Goal: Transaction & Acquisition: Purchase product/service

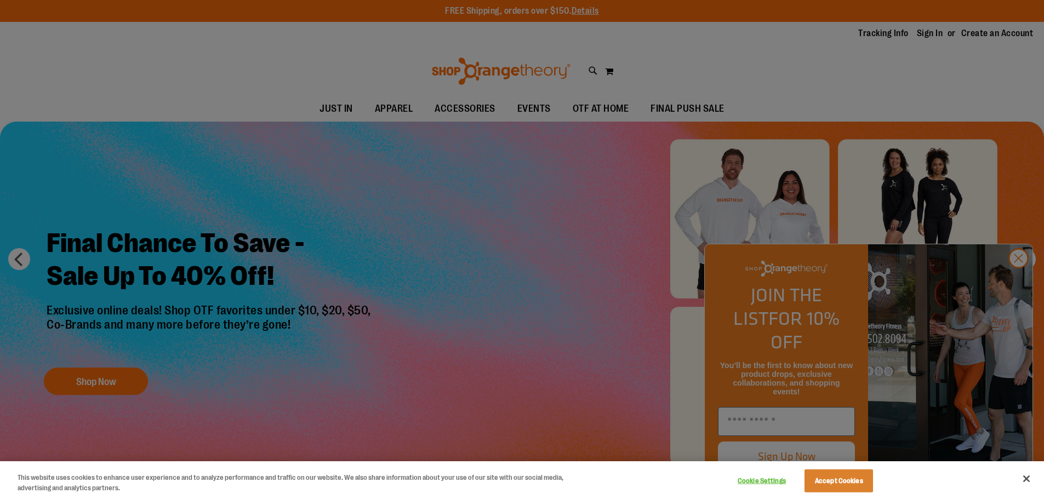
click at [377, 148] on div at bounding box center [522, 249] width 1044 height 499
click at [1014, 279] on div at bounding box center [522, 249] width 1044 height 499
click at [833, 484] on button "Accept Cookies" at bounding box center [839, 481] width 69 height 23
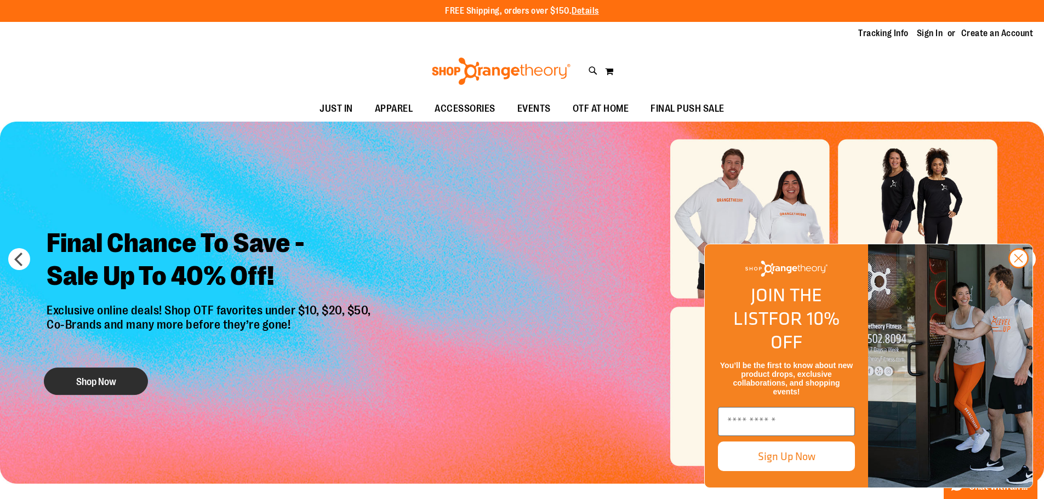
click at [104, 374] on button "Shop Now" at bounding box center [96, 381] width 104 height 27
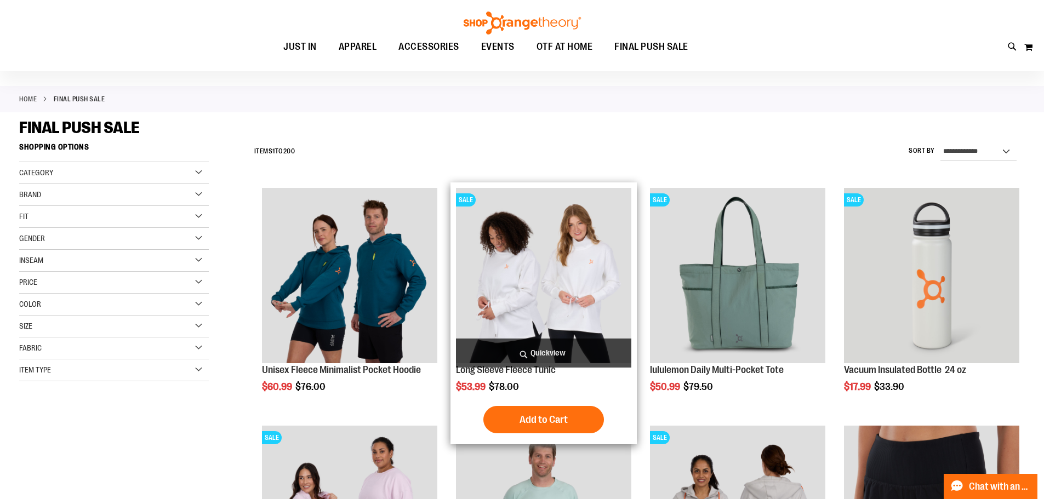
scroll to position [54, 0]
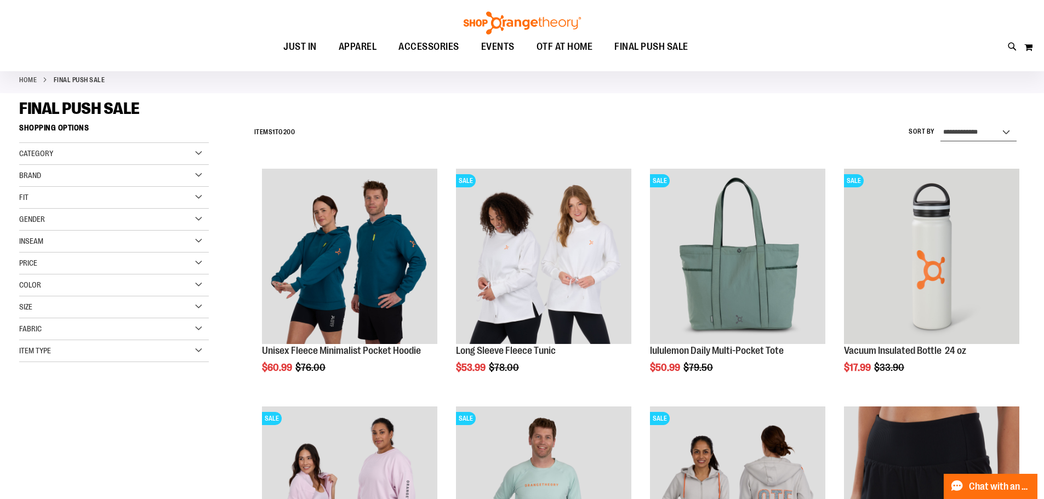
click at [961, 128] on select "**********" at bounding box center [979, 133] width 76 height 18
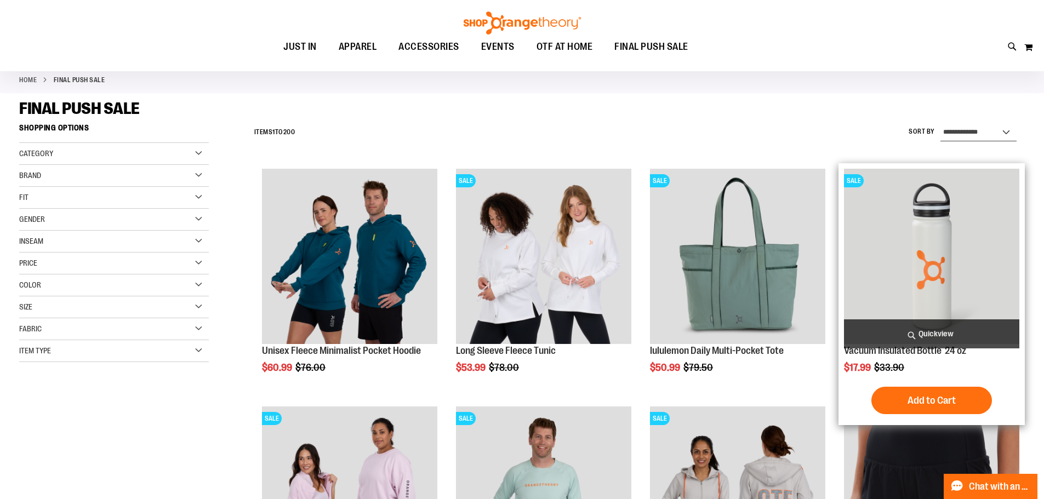
select select "*********"
click at [941, 124] on select "**********" at bounding box center [979, 133] width 76 height 18
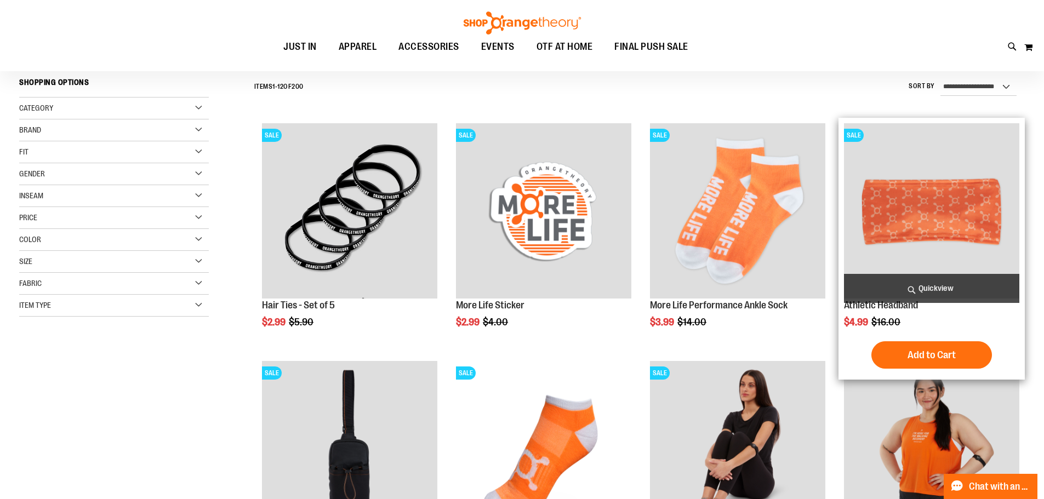
scroll to position [102, 0]
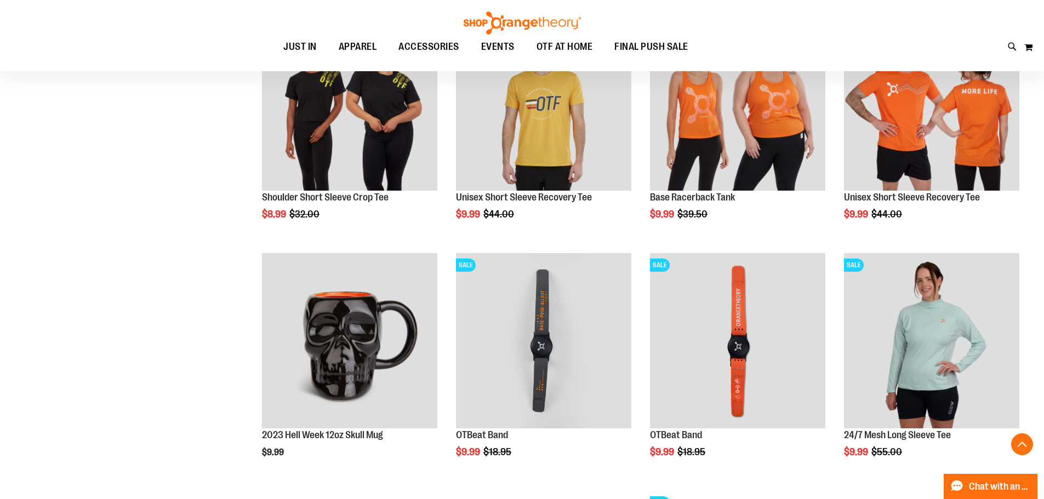
scroll to position [979, 0]
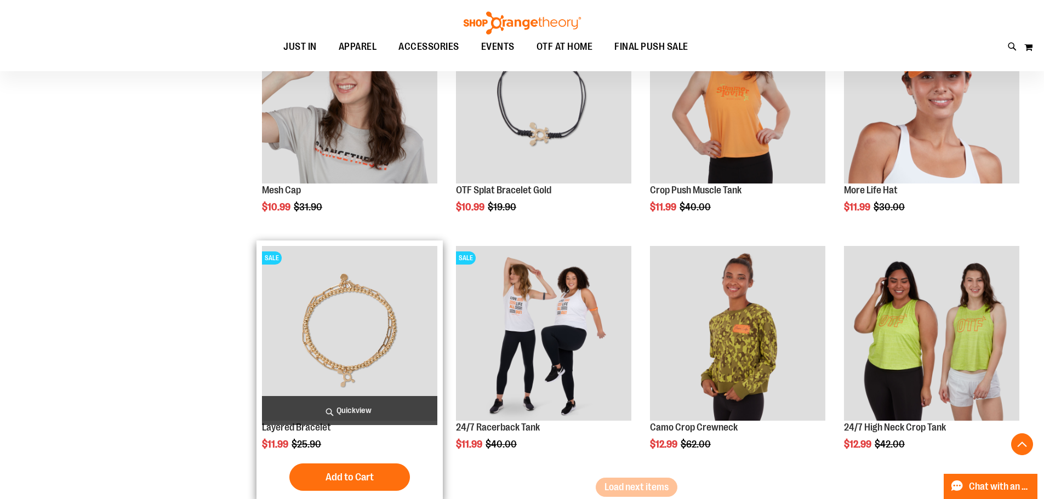
scroll to position [1966, 0]
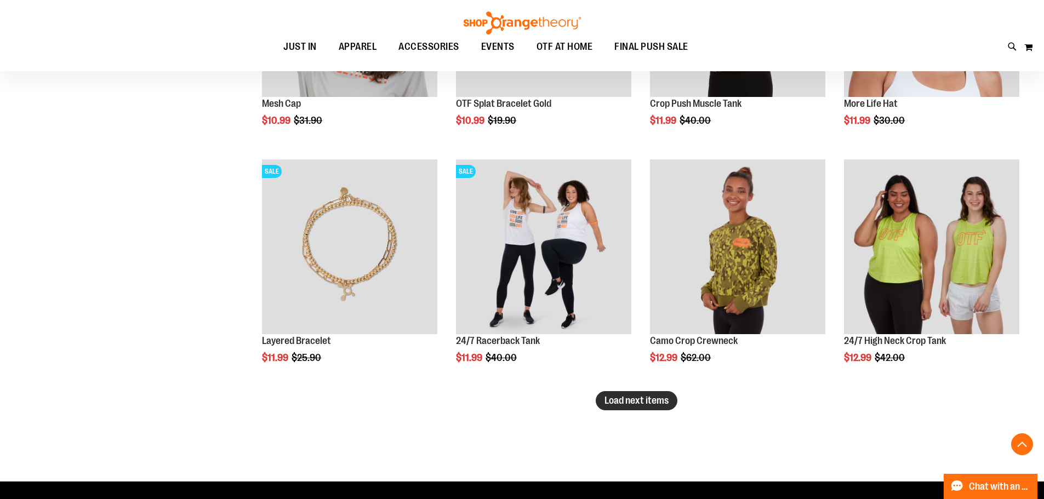
click at [620, 407] on button "Load next items" at bounding box center [637, 400] width 82 height 19
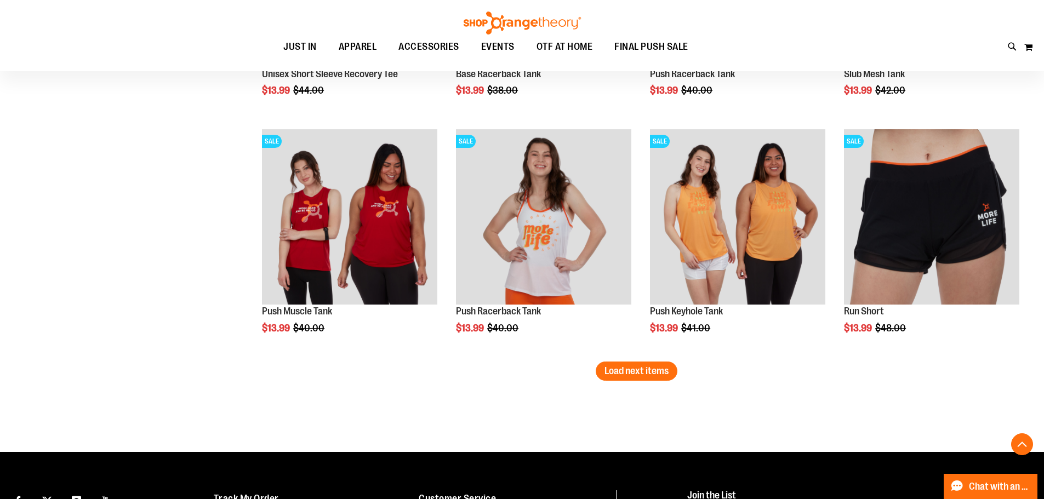
scroll to position [2734, 0]
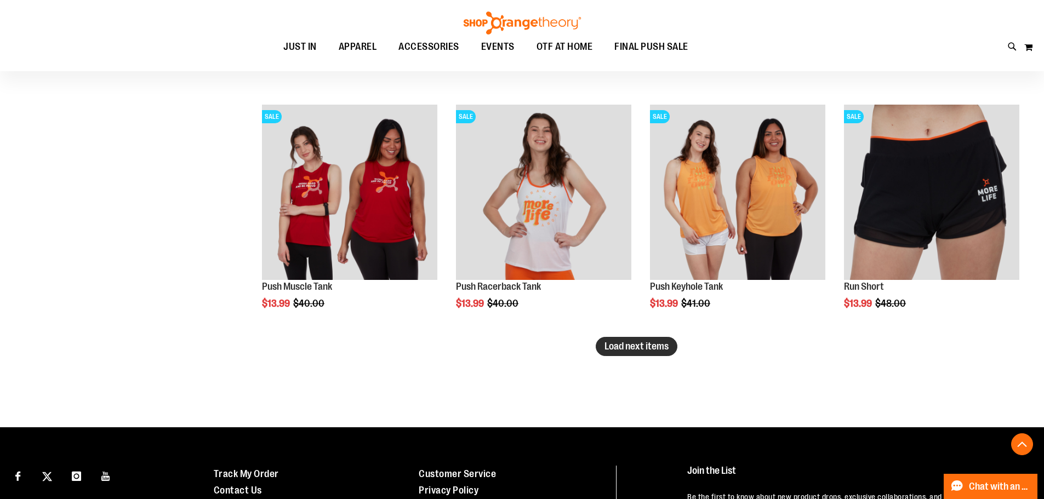
click at [616, 350] on span "Load next items" at bounding box center [637, 346] width 64 height 11
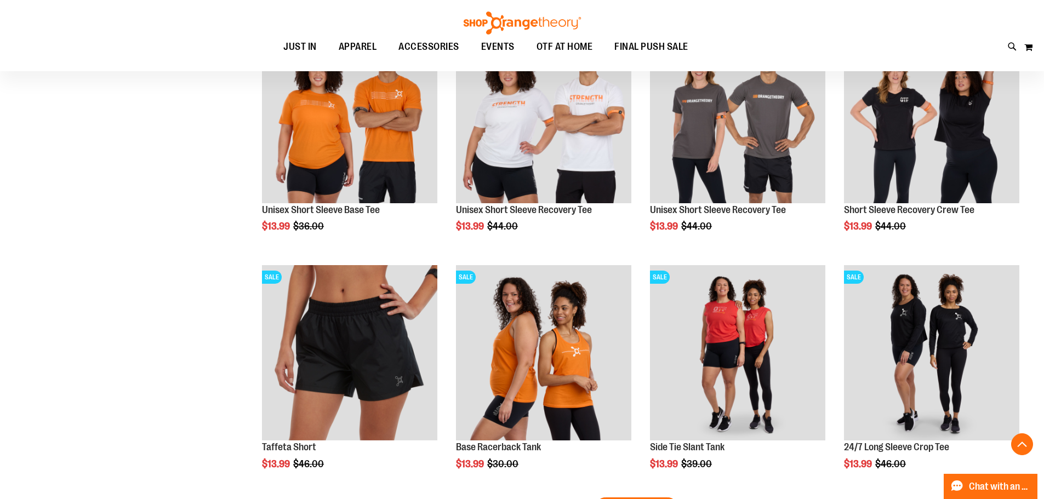
scroll to position [3501, 0]
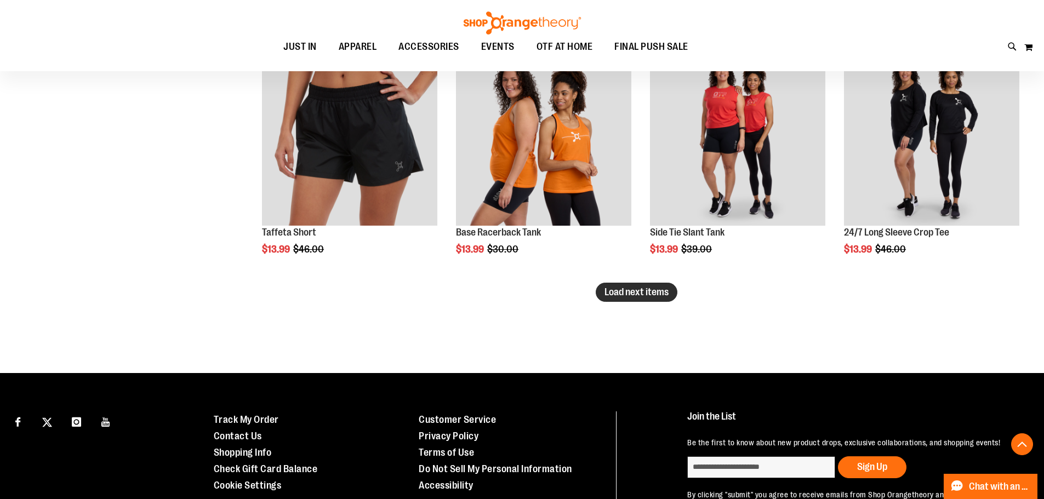
click at [636, 291] on span "Load next items" at bounding box center [637, 292] width 64 height 11
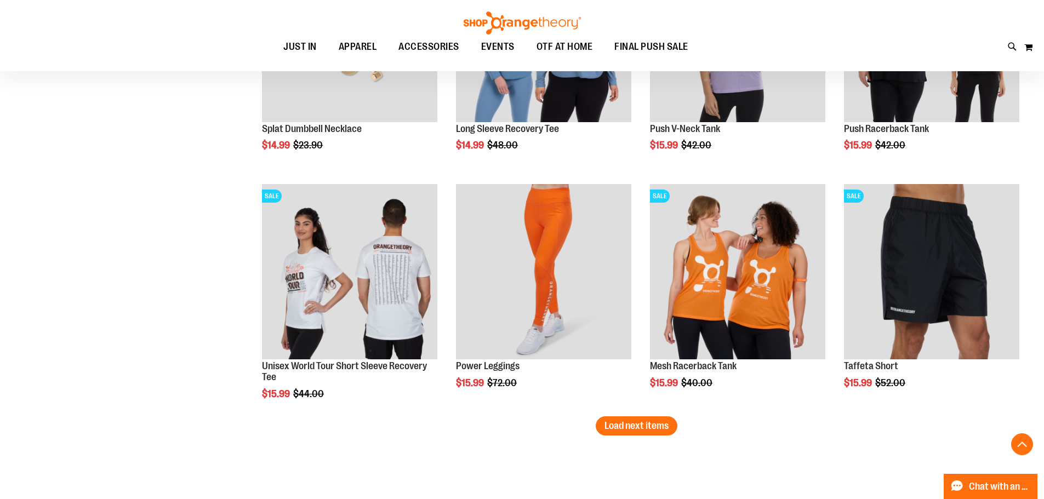
scroll to position [4104, 0]
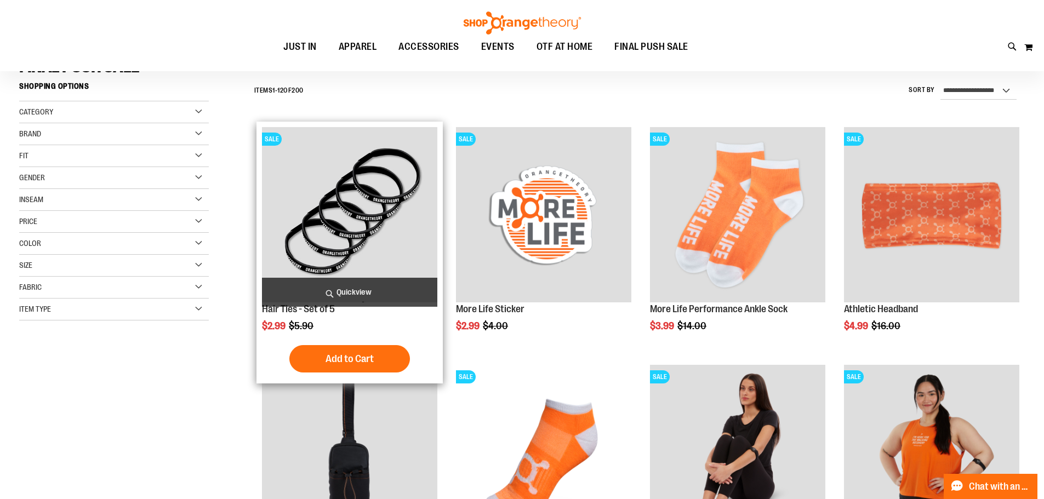
scroll to position [85, 0]
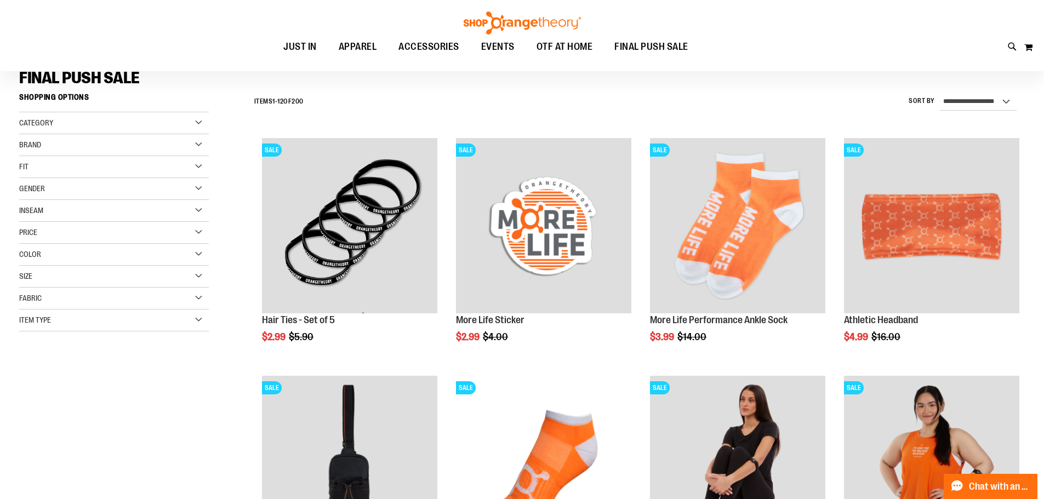
click at [91, 146] on div "Brand" at bounding box center [114, 145] width 190 height 22
click at [25, 190] on link "lululemon" at bounding box center [107, 191] width 182 height 12
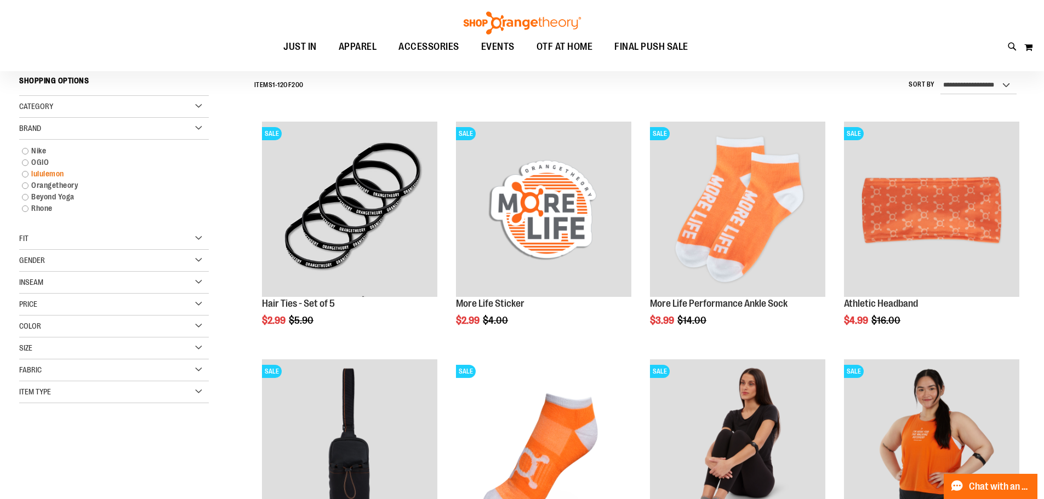
scroll to position [102, 0]
click at [26, 169] on link "lululemon" at bounding box center [107, 174] width 182 height 12
click at [23, 172] on link "lululemon" at bounding box center [107, 174] width 182 height 12
click at [26, 172] on link "lululemon" at bounding box center [107, 174] width 182 height 12
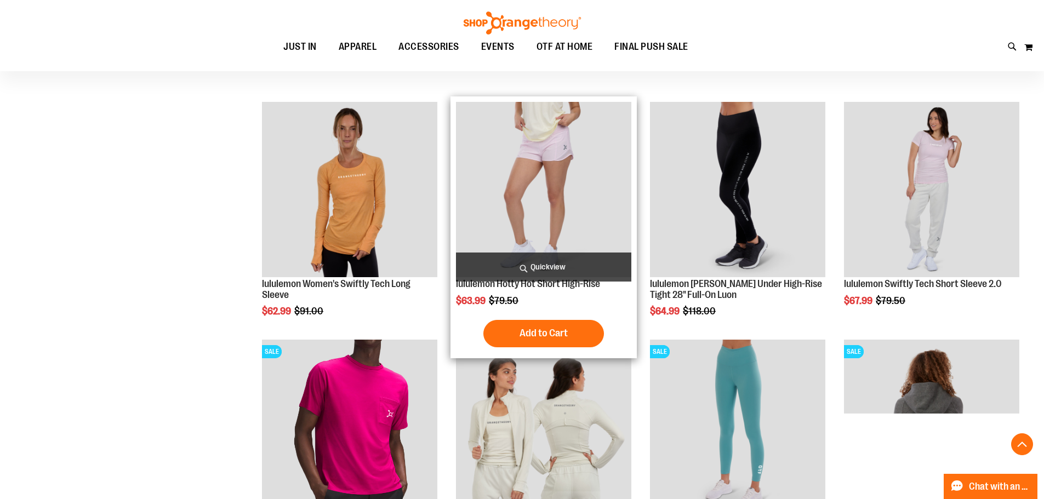
scroll to position [1089, 0]
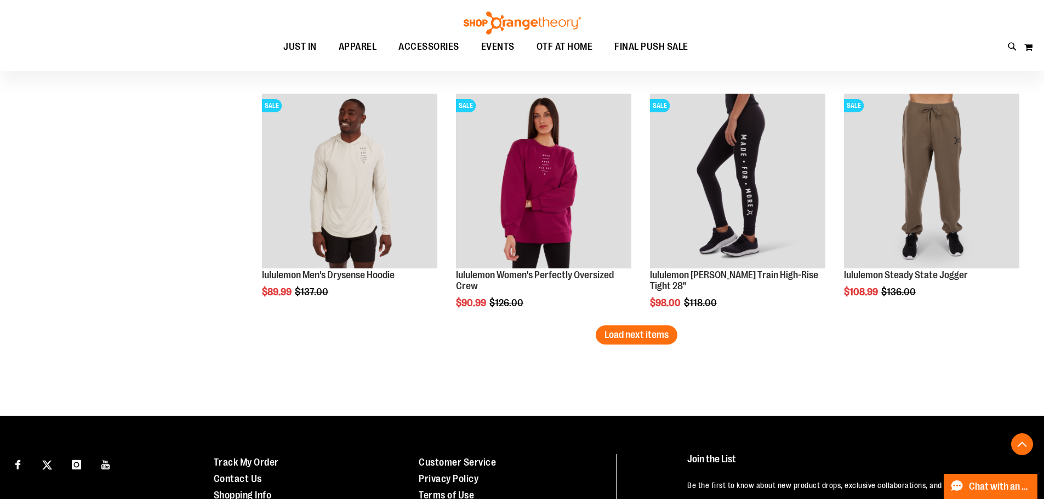
scroll to position [2153, 0]
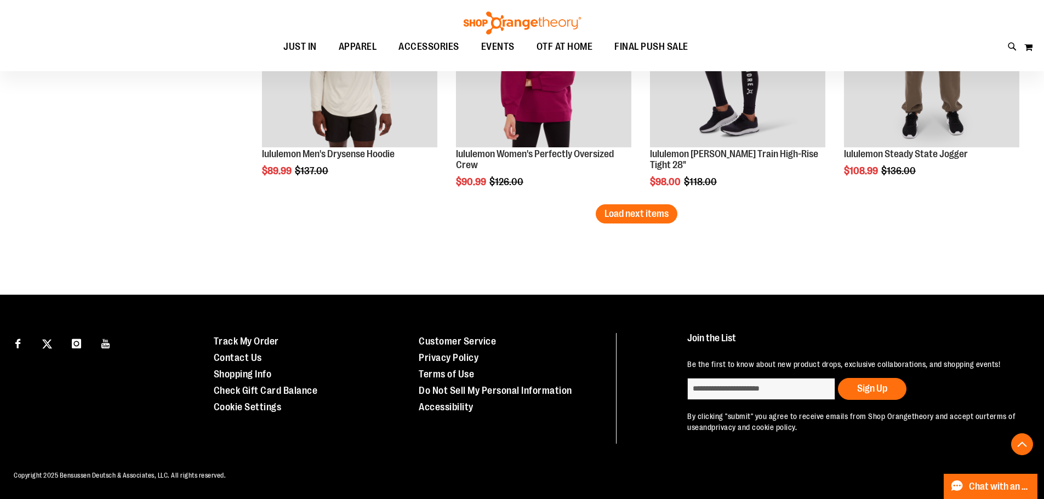
click at [656, 213] on span "Load next items" at bounding box center [637, 213] width 64 height 11
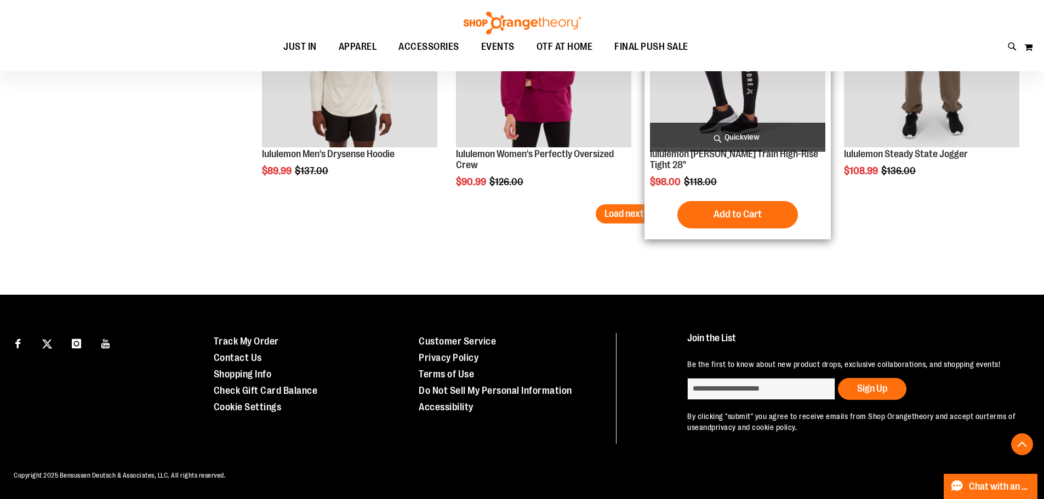
click at [650, 224] on button "Load next items" at bounding box center [637, 213] width 82 height 19
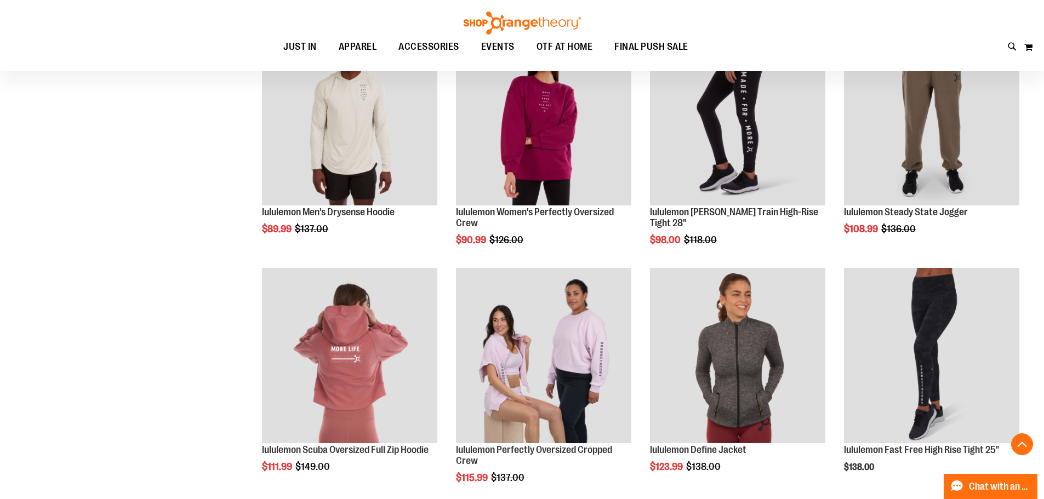
scroll to position [2098, 0]
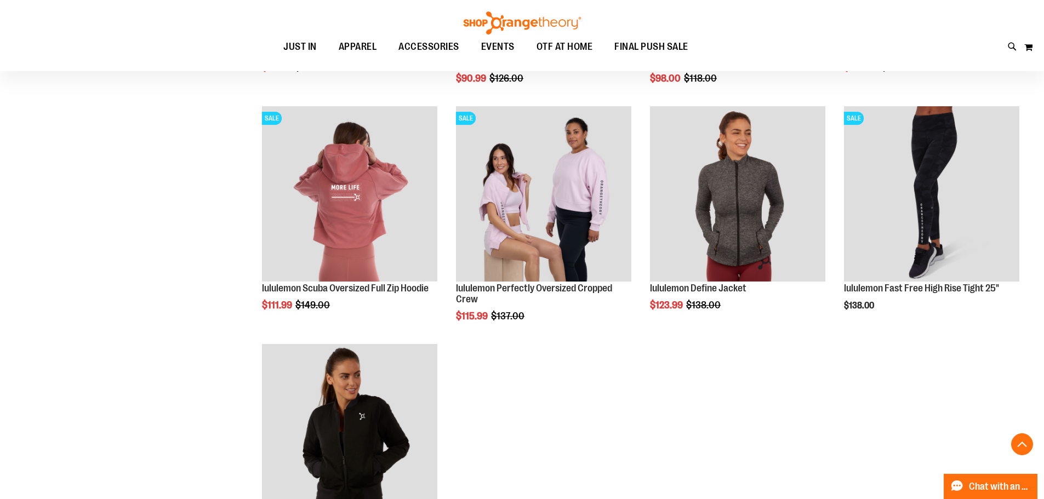
scroll to position [2263, 0]
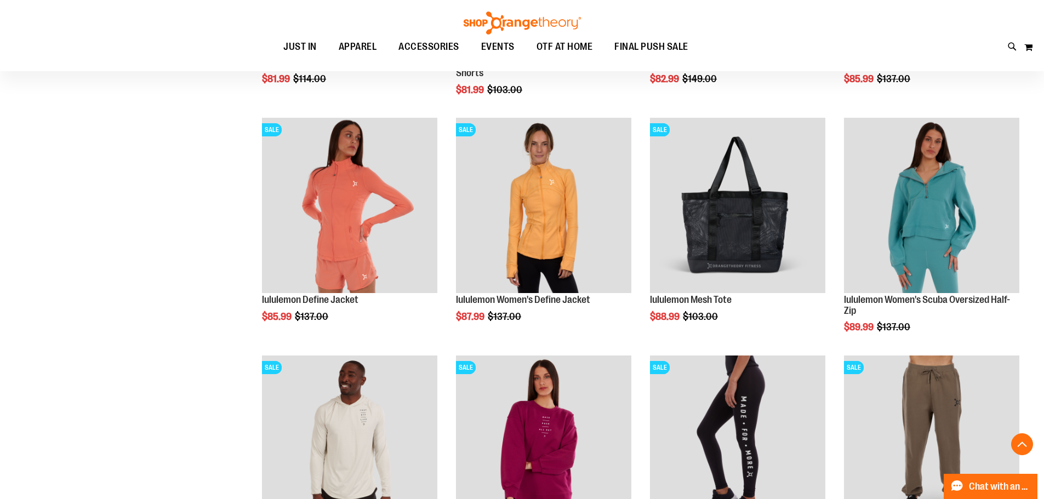
scroll to position [1769, 0]
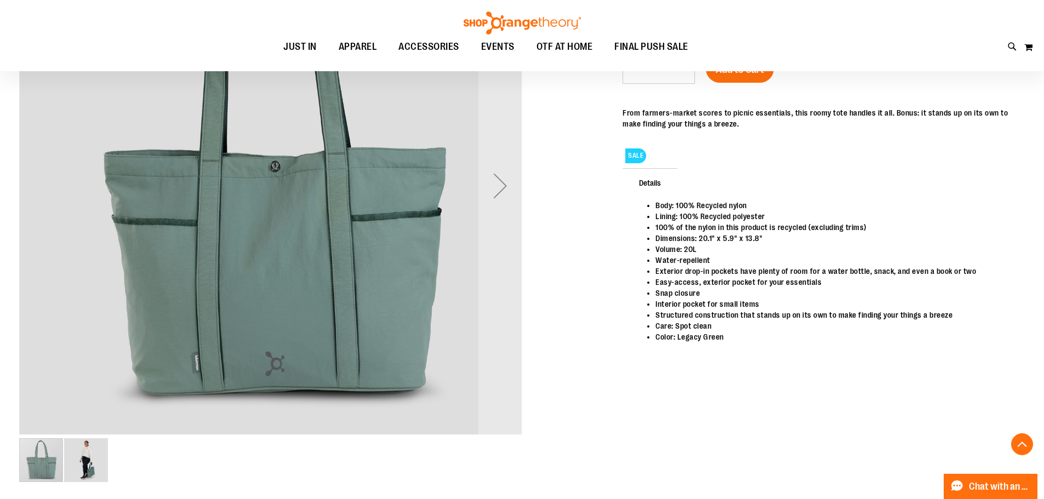
scroll to position [219, 0]
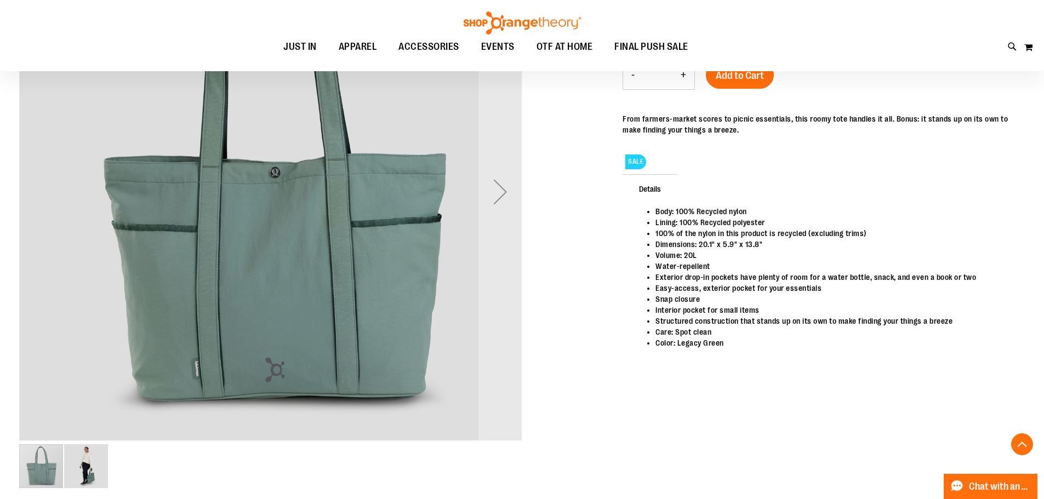
click at [89, 472] on img "image 2 of 2" at bounding box center [86, 467] width 44 height 44
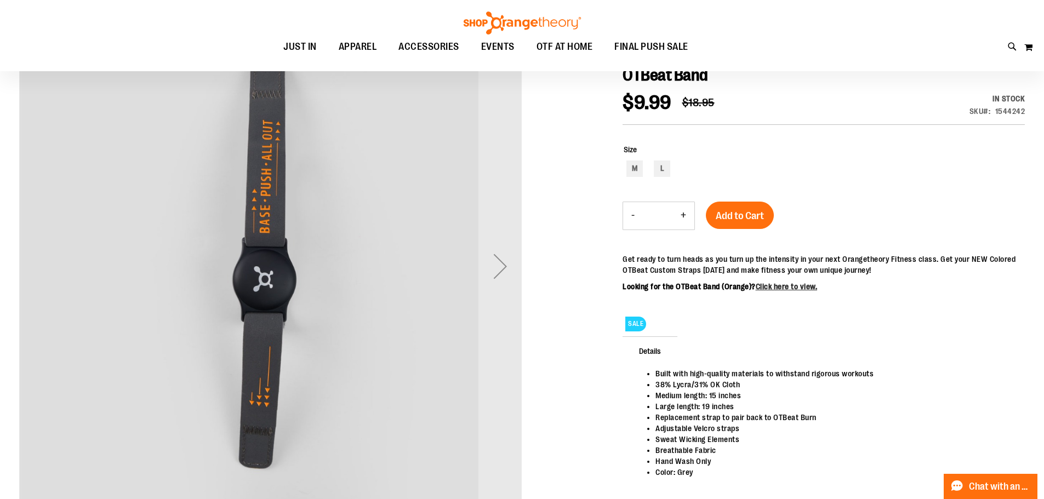
scroll to position [164, 0]
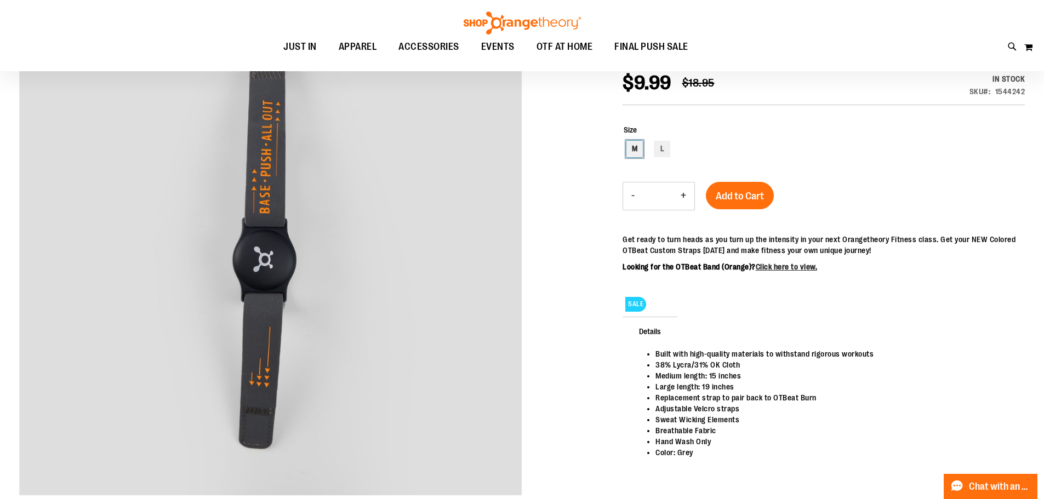
click at [635, 149] on div "M" at bounding box center [635, 149] width 16 height 16
type input "***"
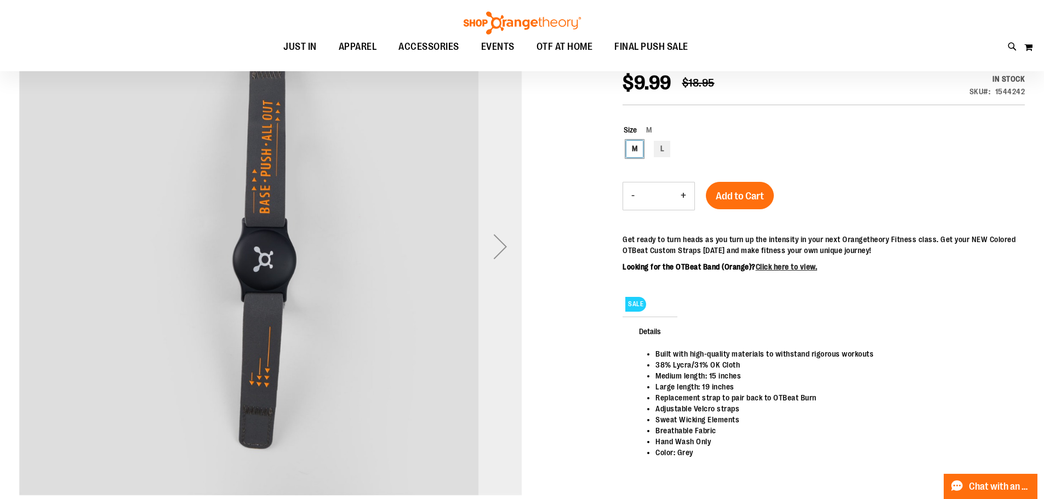
click at [505, 249] on div "Next" at bounding box center [501, 247] width 44 height 44
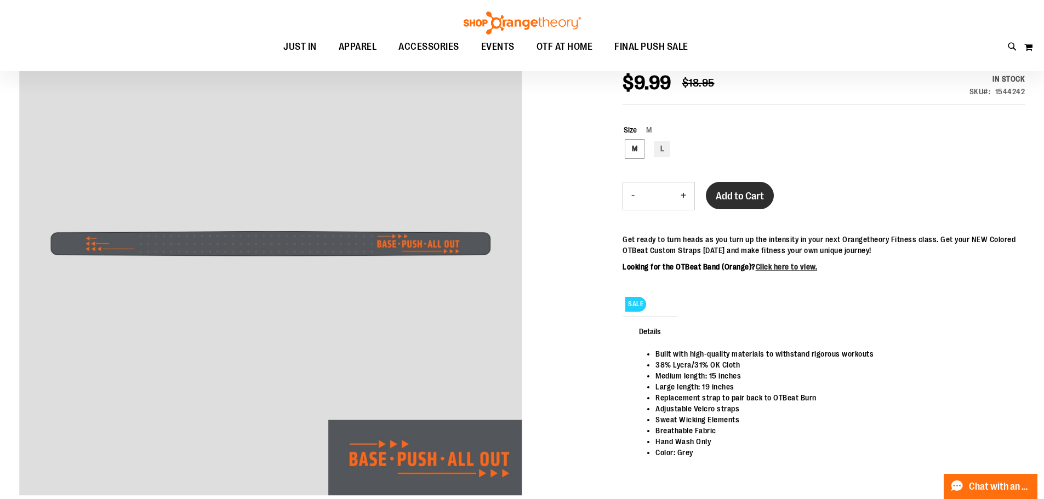
click at [762, 184] on button "Add to Cart" at bounding box center [740, 195] width 68 height 27
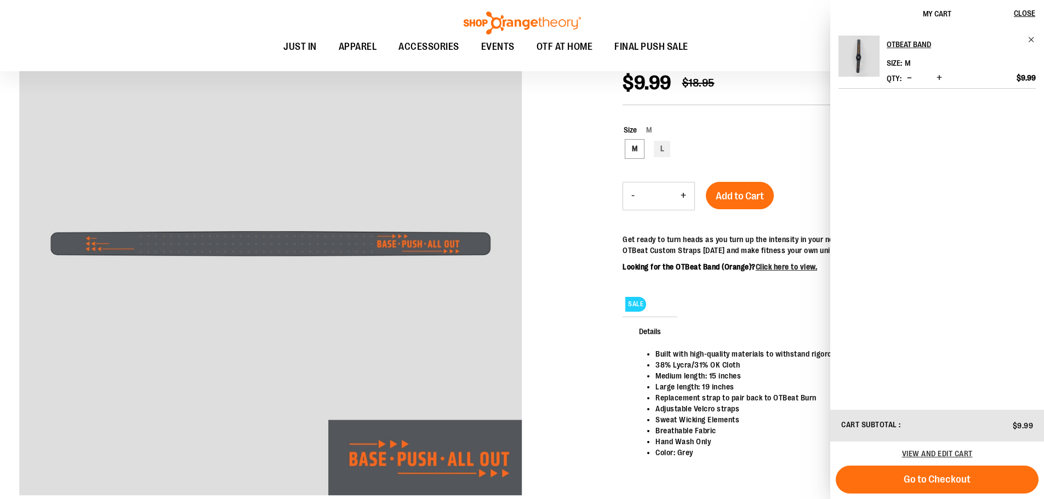
click at [834, 100] on div "OTBeat Band Size M Qty *" at bounding box center [938, 218] width 214 height 382
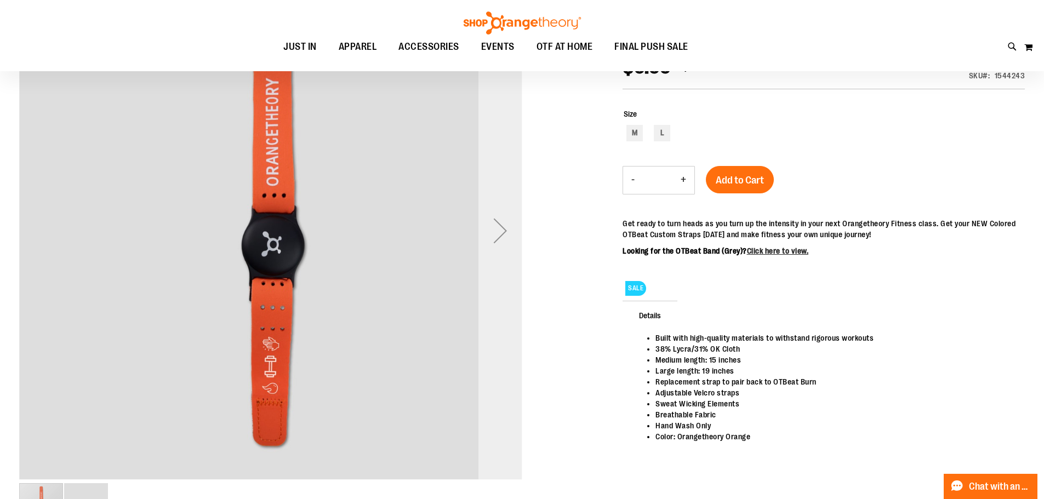
scroll to position [109, 0]
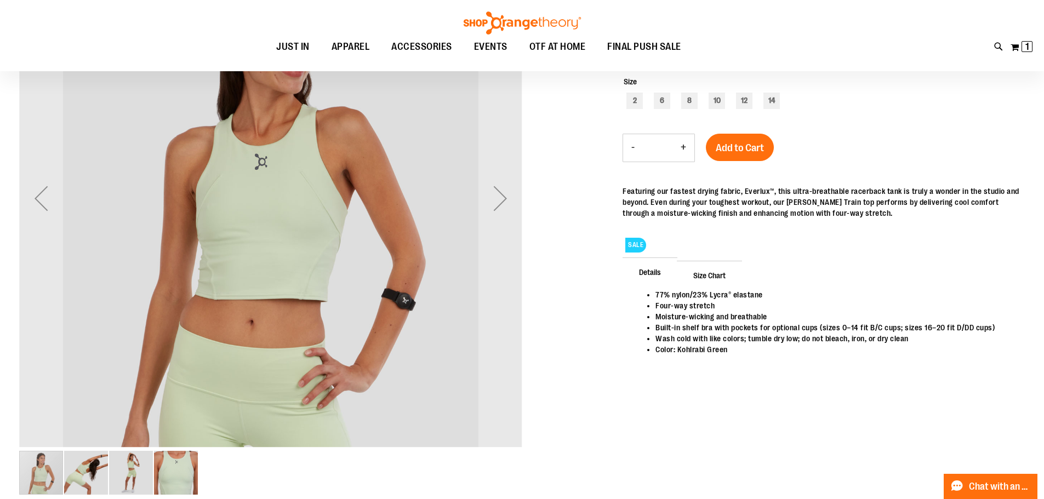
scroll to position [219, 0]
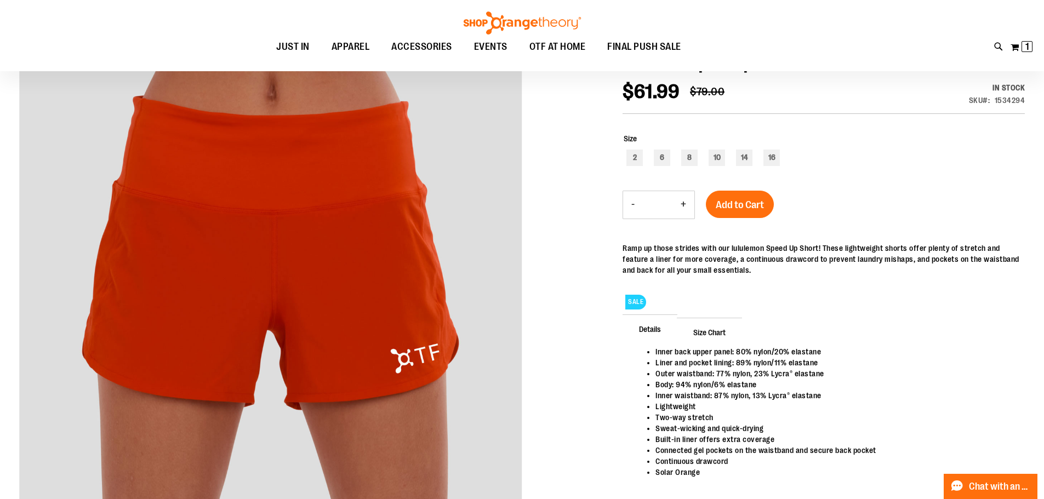
scroll to position [164, 0]
